Goal: Obtain resource: Obtain resource

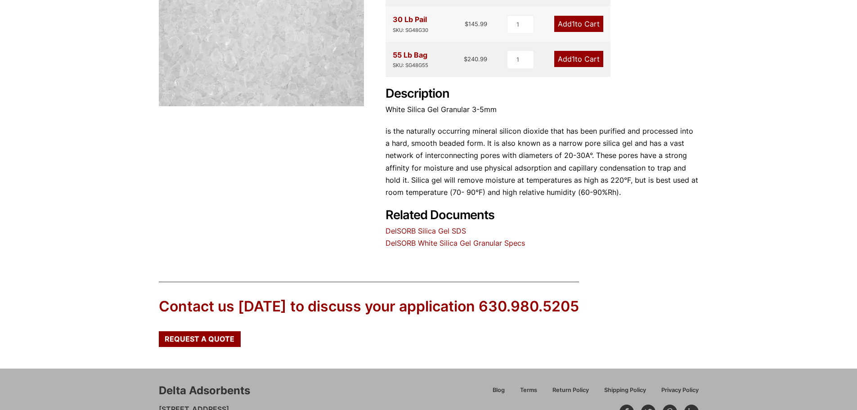
scroll to position [270, 0]
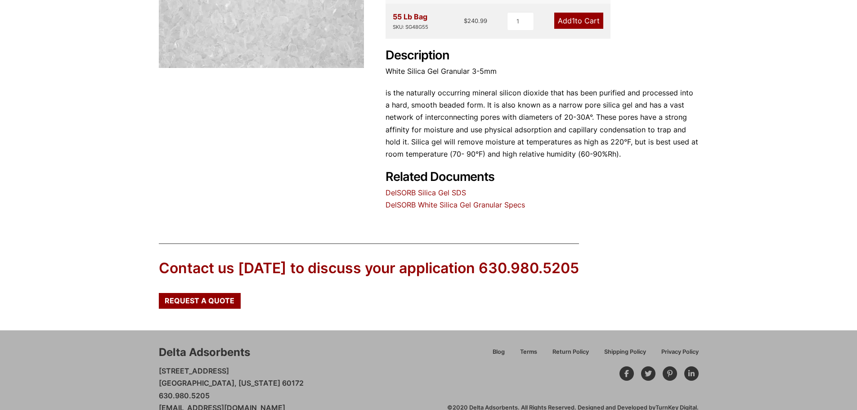
click at [429, 194] on link "DelSORB Silica Gel SDS" at bounding box center [426, 192] width 81 height 9
click at [466, 205] on link "DelSORB White Silica Gel Granular Specs" at bounding box center [455, 204] width 139 height 9
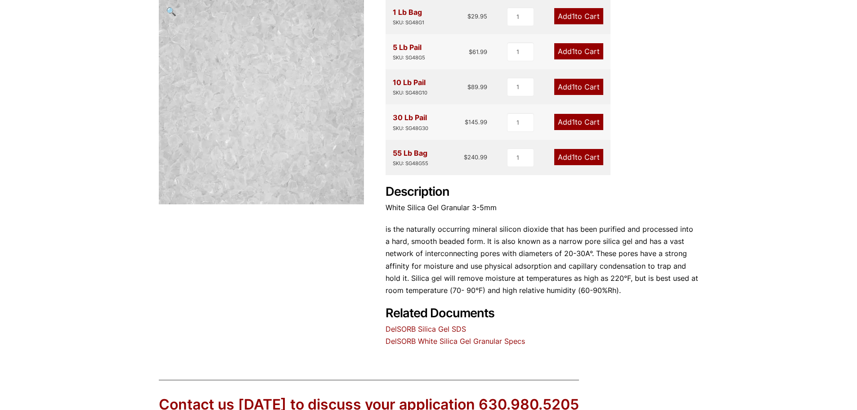
scroll to position [90, 0]
